Goal: Task Accomplishment & Management: Complete application form

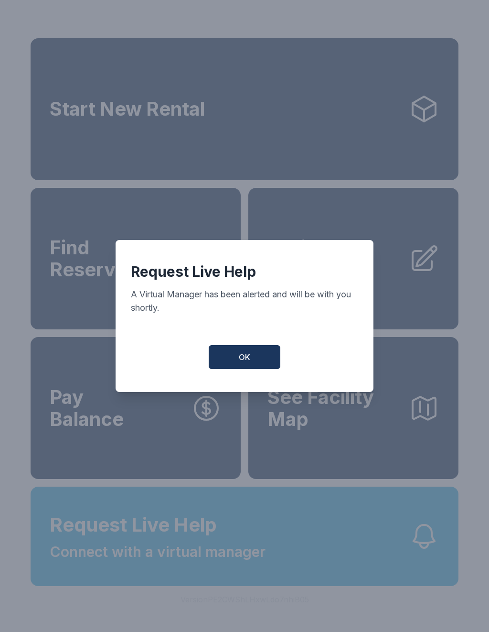
click at [249, 363] on span "OK" at bounding box center [244, 356] width 11 height 11
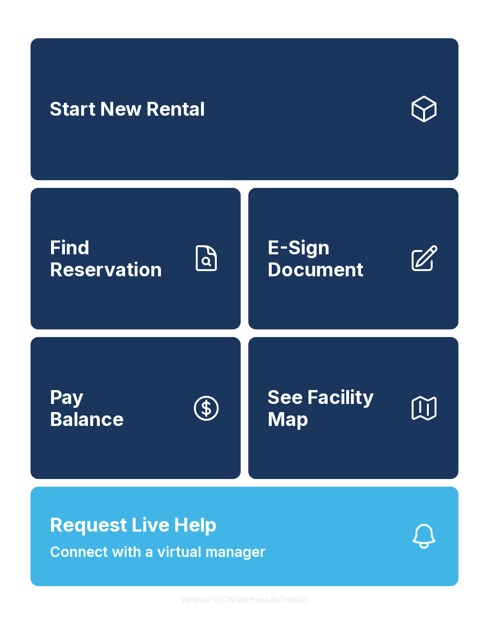
click at [187, 283] on link "Find Reservation" at bounding box center [136, 259] width 210 height 142
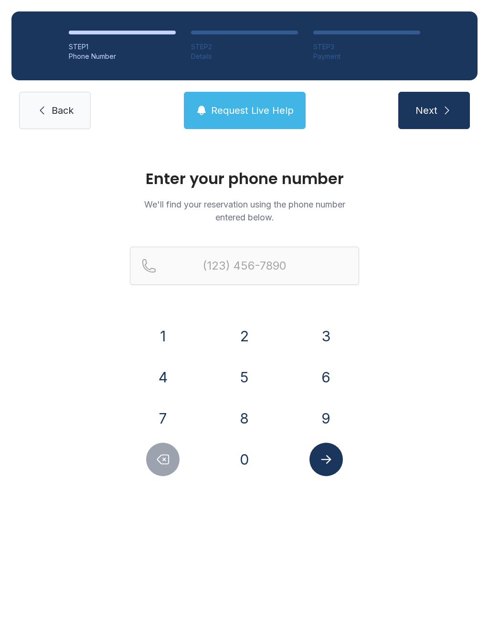
click at [50, 108] on link "Back" at bounding box center [55, 110] width 72 height 37
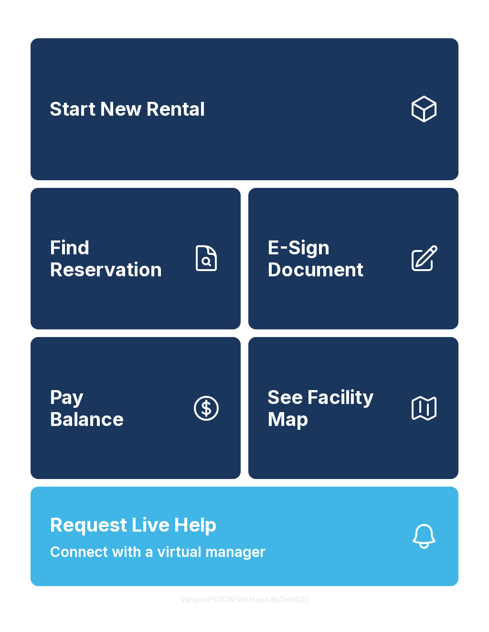
click at [177, 563] on span "Connect with a virtual manager" at bounding box center [158, 552] width 216 height 22
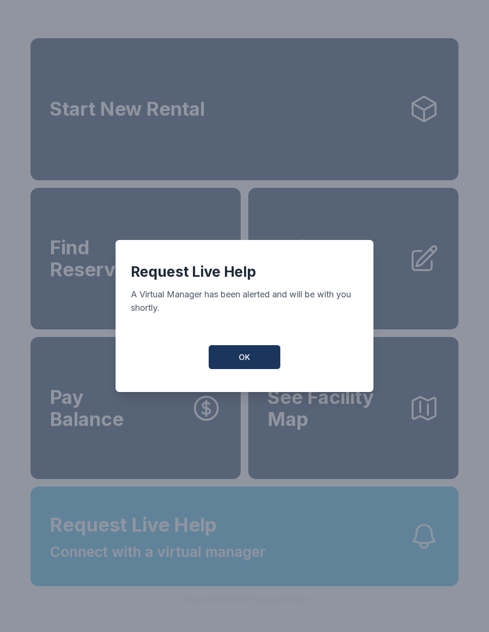
click at [228, 358] on button "OK" at bounding box center [245, 357] width 72 height 24
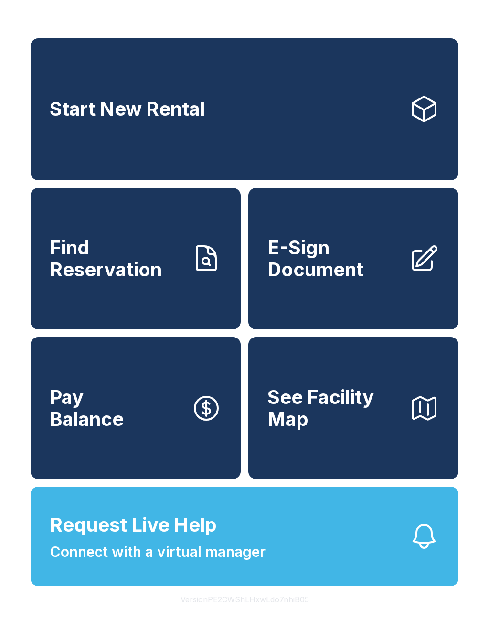
click at [355, 280] on span "E-Sign Document" at bounding box center [335, 258] width 134 height 43
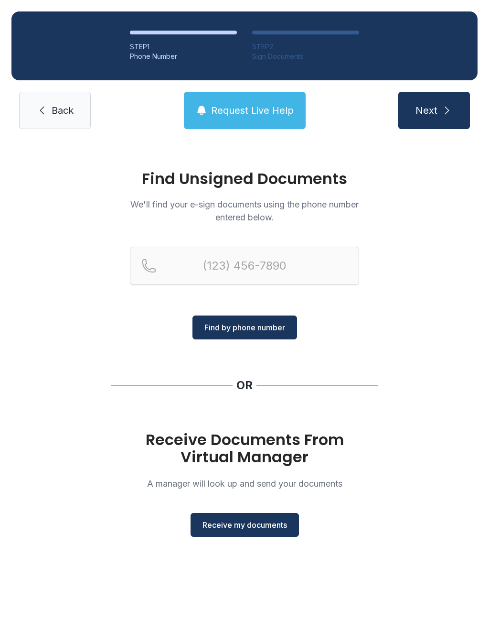
click at [48, 110] on link "Back" at bounding box center [55, 110] width 72 height 37
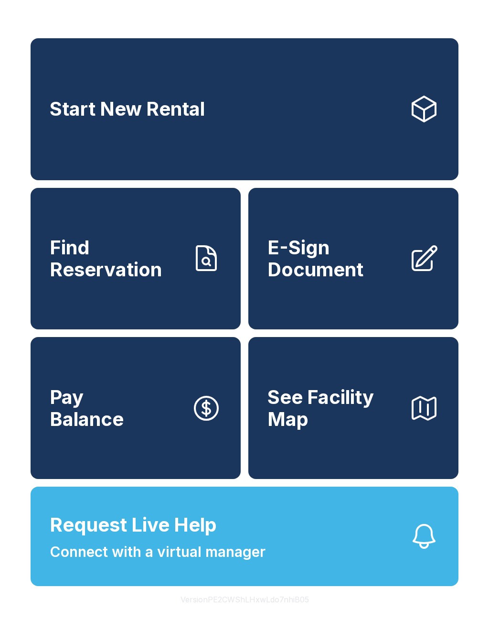
click at [313, 546] on button "Request Live Help Connect with a virtual manager" at bounding box center [245, 536] width 428 height 99
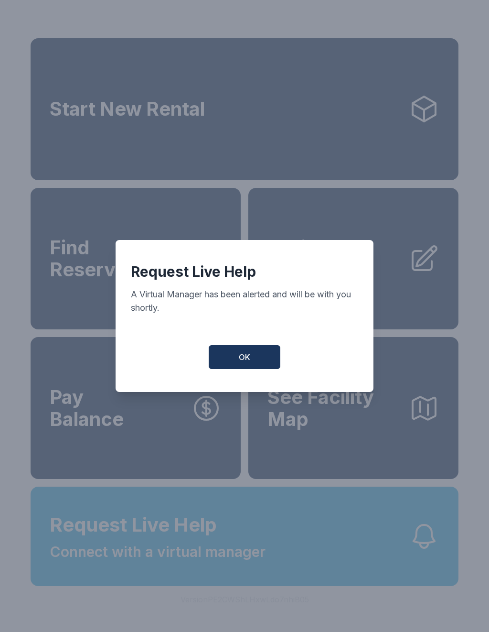
click at [250, 357] on button "OK" at bounding box center [245, 357] width 72 height 24
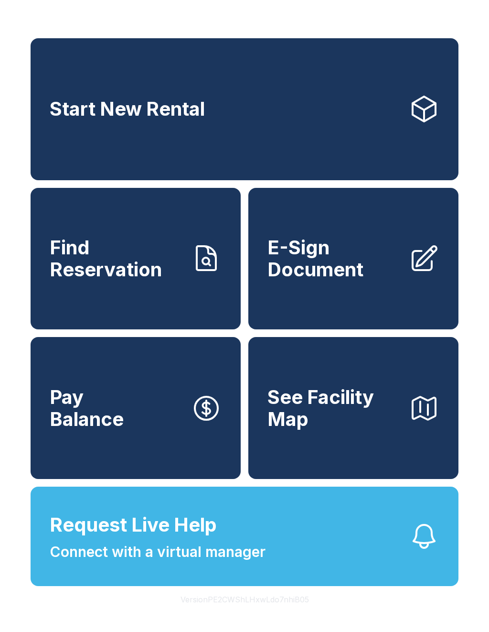
click at [358, 264] on span "E-Sign Document" at bounding box center [335, 258] width 134 height 43
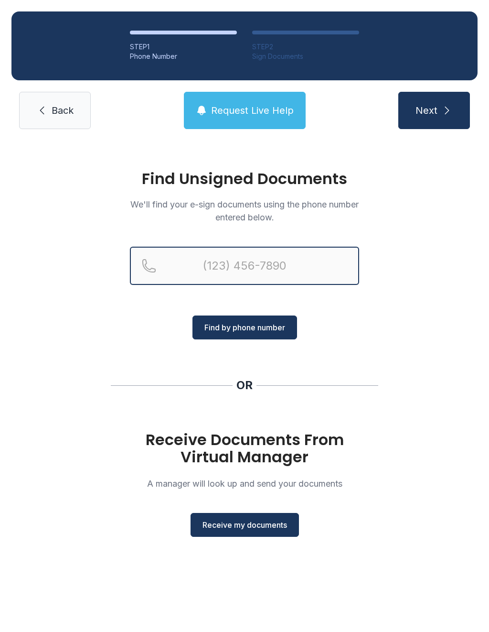
click at [288, 271] on input "Reservation phone number" at bounding box center [244, 266] width 229 height 38
type input "("
click at [447, 304] on div "Find Unsigned Documents We'll find your e-sign documents using the phone number…" at bounding box center [244, 358] width 489 height 434
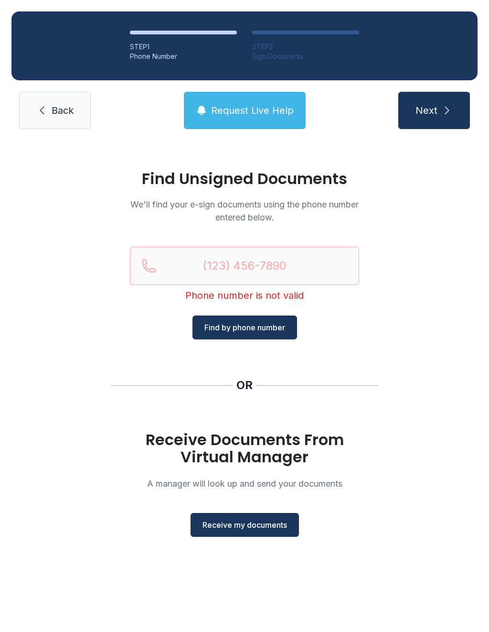
click at [260, 534] on button "Receive my documents" at bounding box center [245, 525] width 108 height 24
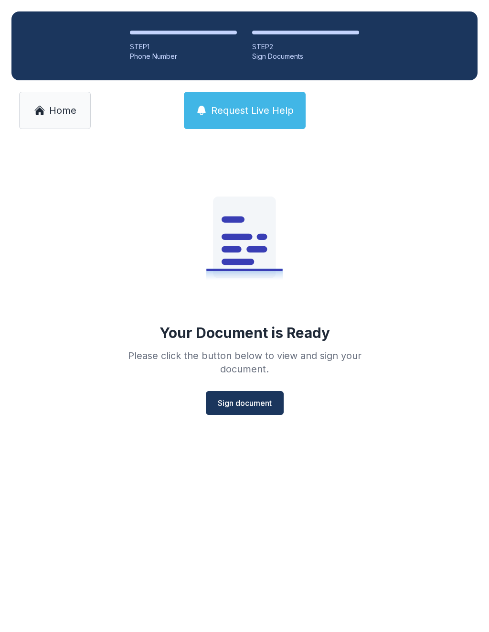
click at [259, 397] on button "Sign document" at bounding box center [245, 403] width 78 height 24
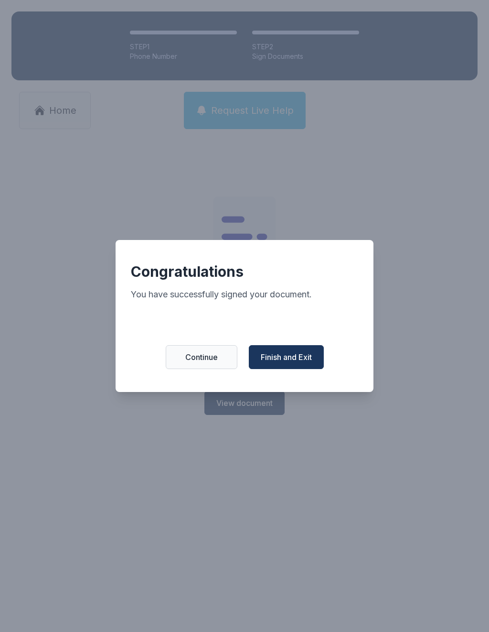
click at [301, 351] on button "Finish and Exit" at bounding box center [286, 357] width 75 height 24
